Goal: Transaction & Acquisition: Book appointment/travel/reservation

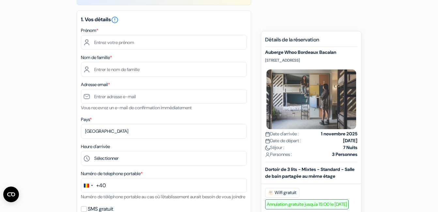
scroll to position [80, 0]
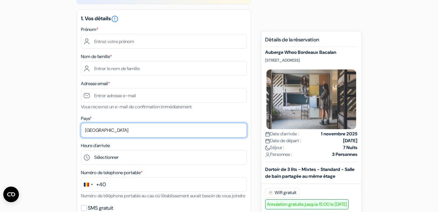
click at [179, 129] on select "Selectionner le pays Abkhazie [GEOGRAPHIC_DATA] [GEOGRAPHIC_DATA] Du [GEOGRAPHI…" at bounding box center [164, 130] width 166 height 15
select select "67"
click at [81, 123] on select "Selectionner le pays Abkhazie [GEOGRAPHIC_DATA] [GEOGRAPHIC_DATA] Du [GEOGRAPHI…" at bounding box center [164, 130] width 166 height 15
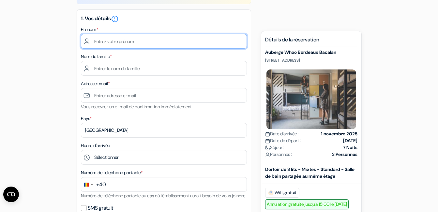
click at [103, 38] on input "text" at bounding box center [164, 41] width 166 height 15
type input "MOUNCEF"
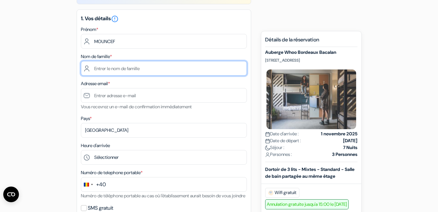
click at [105, 67] on input "text" at bounding box center [164, 68] width 166 height 15
type input "benhafid"
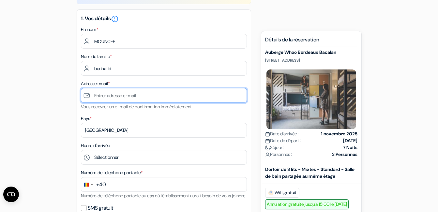
click at [111, 97] on input "text" at bounding box center [164, 95] width 166 height 15
click at [126, 95] on input "text" at bounding box center [164, 95] width 166 height 15
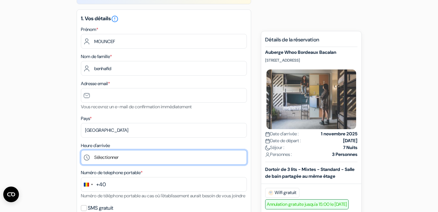
click at [102, 156] on select "Sélectionner 1:00 2:00 3:00 4:00 5:00 6:00 7:00 8:00 9:00 10:00 11:00 12:00 13:…" at bounding box center [164, 157] width 166 height 15
click at [115, 156] on select "Sélectionner 1:00 2:00 3:00 4:00 5:00 6:00 7:00 8:00 9:00 10:00 11:00 12:00 13:…" at bounding box center [164, 157] width 166 height 15
click at [107, 158] on select "Sélectionner 1:00 2:00 3:00 4:00 5:00 6:00 7:00 8:00 9:00 10:00 11:00 12:00 13:…" at bounding box center [164, 157] width 166 height 15
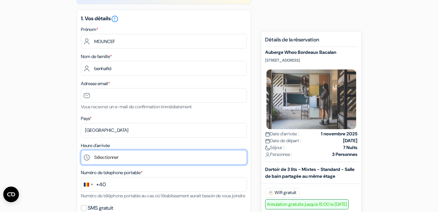
click at [107, 158] on select "Sélectionner 1:00 2:00 3:00 4:00 5:00 6:00 7:00 8:00 9:00 10:00 11:00 12:00 13:…" at bounding box center [164, 157] width 166 height 15
click at [152, 155] on select "Sélectionner 1:00 2:00 3:00 4:00 5:00 6:00 7:00 8:00 9:00 10:00 11:00 12:00 13:…" at bounding box center [164, 157] width 166 height 15
click at [77, 156] on div "1. Vos détails error_outline Prénom * MOUNCEF Nom de famille * benhafid Adresse…" at bounding box center [164, 122] width 174 height 226
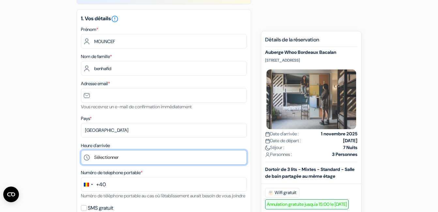
click at [86, 157] on select "Sélectionner 1:00 2:00 3:00 4:00 5:00 6:00 7:00 8:00 9:00 10:00 11:00 12:00 13:…" at bounding box center [164, 157] width 166 height 15
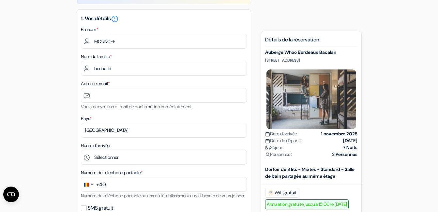
click at [224, 51] on div "1. Vos détails error_outline Prénom * MOUNCEF Nom de famille * benhafid Adresse…" at bounding box center [164, 122] width 174 height 226
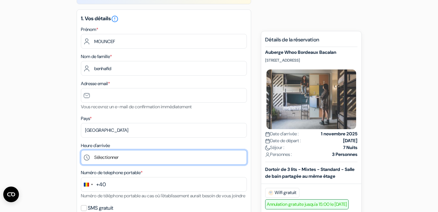
click at [111, 156] on select "Sélectionner 1:00 2:00 3:00 4:00 5:00 6:00 7:00 8:00 9:00 10:00 11:00 12:00 13:…" at bounding box center [164, 157] width 166 height 15
